Goal: Transaction & Acquisition: Purchase product/service

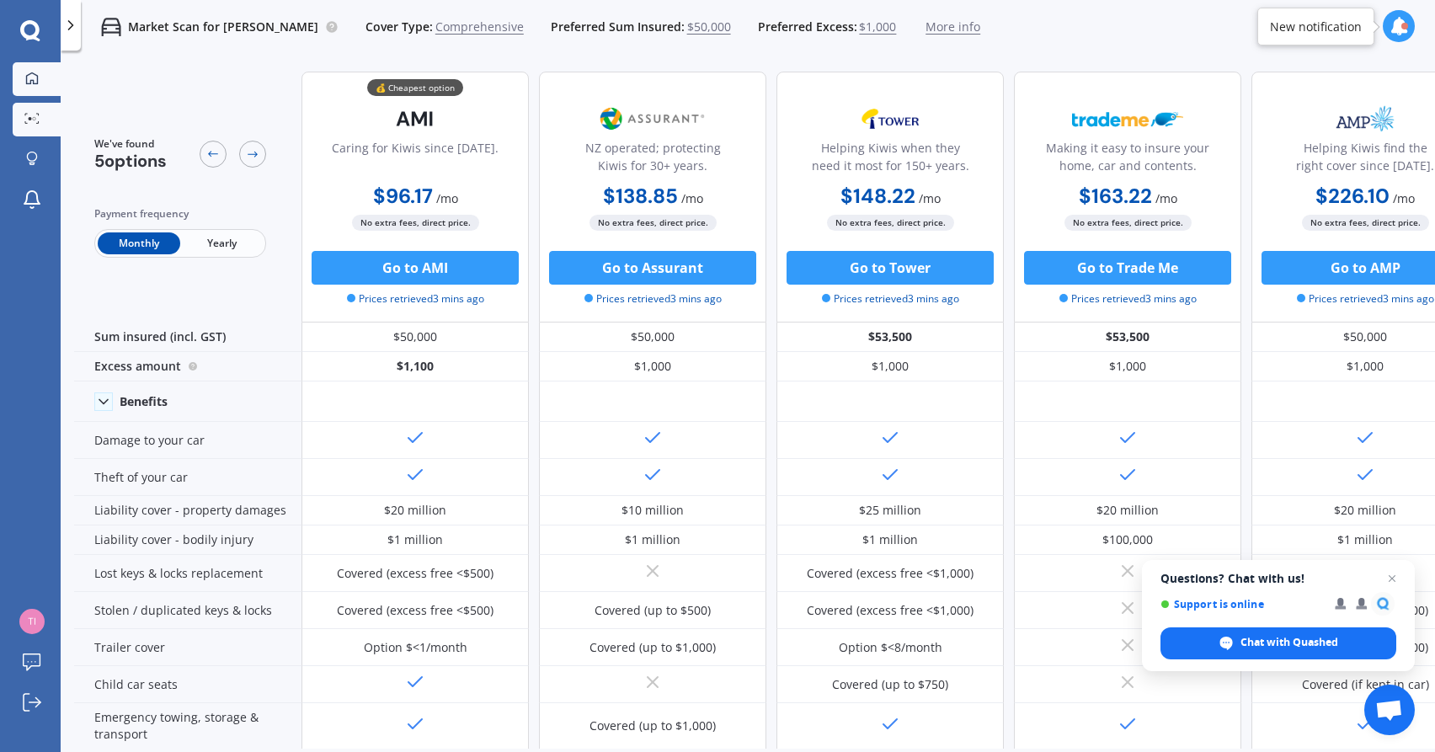
scroll to position [732, 0]
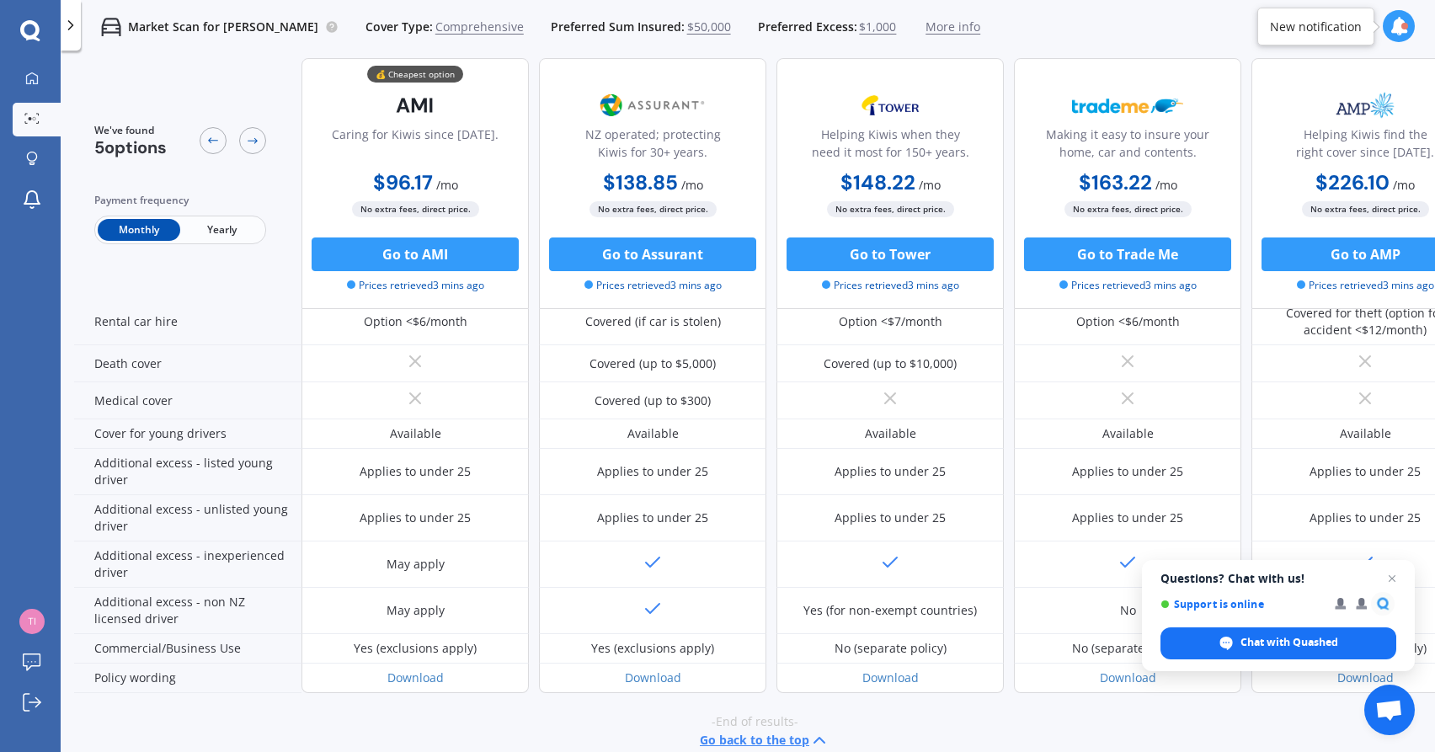
click at [69, 23] on icon at bounding box center [70, 25] width 17 height 17
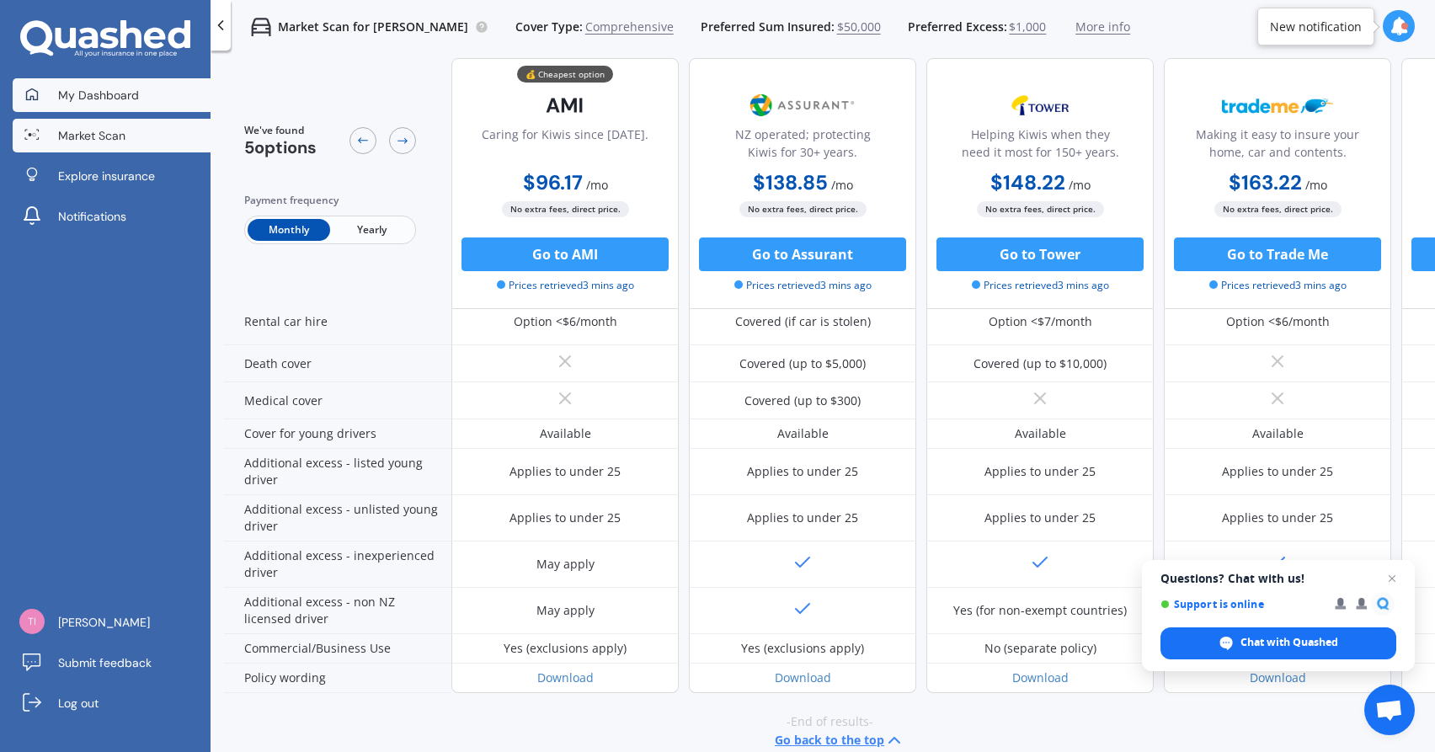
click at [146, 104] on link "My Dashboard" at bounding box center [112, 95] width 198 height 34
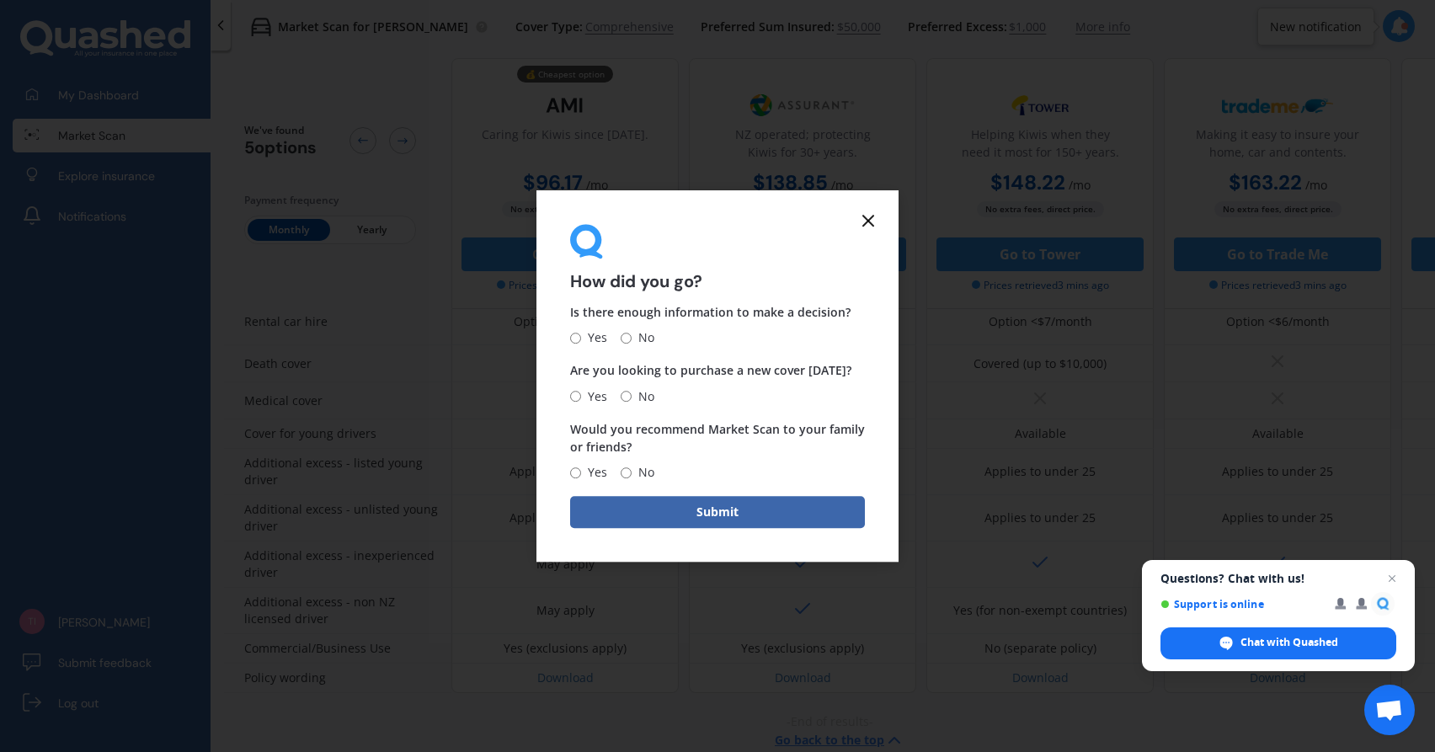
click at [860, 226] on icon at bounding box center [868, 221] width 20 height 20
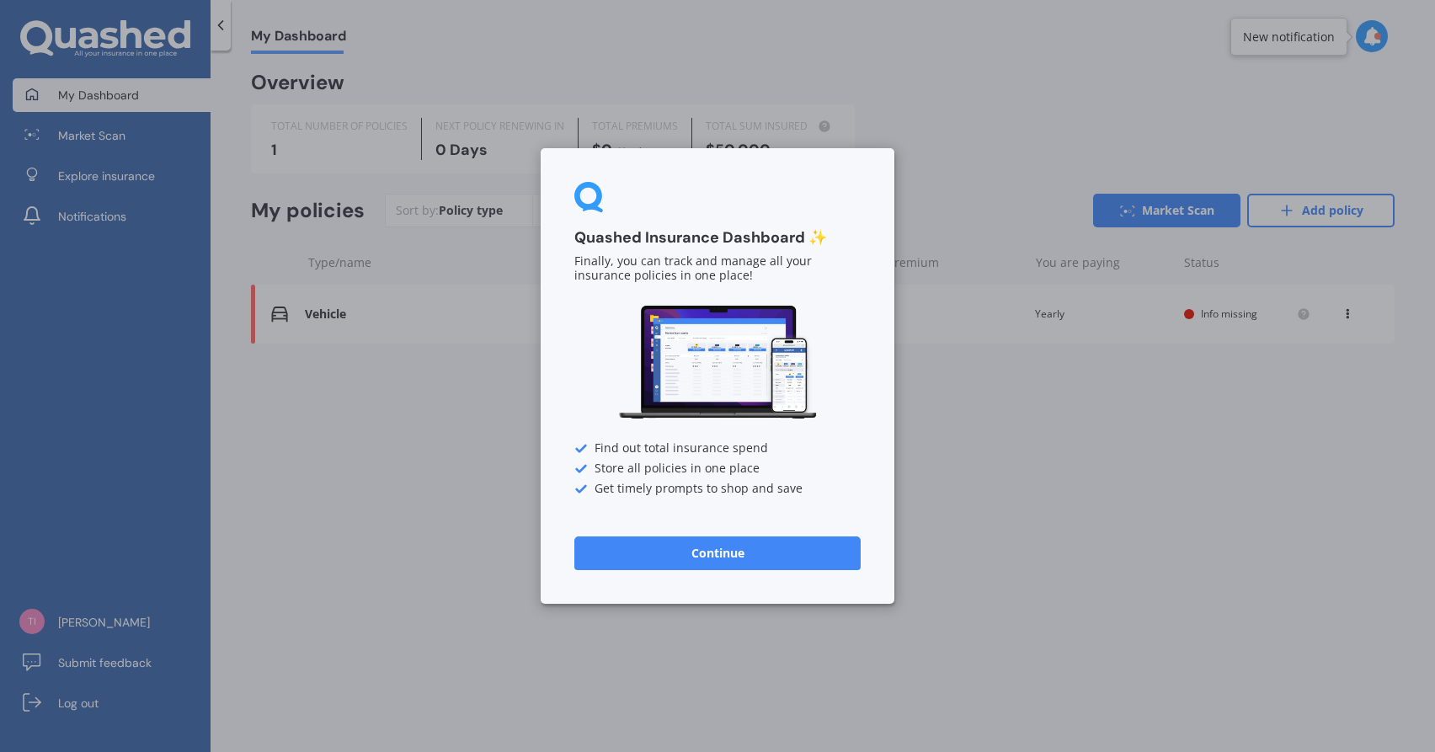
click at [766, 547] on button "Continue" at bounding box center [717, 553] width 286 height 34
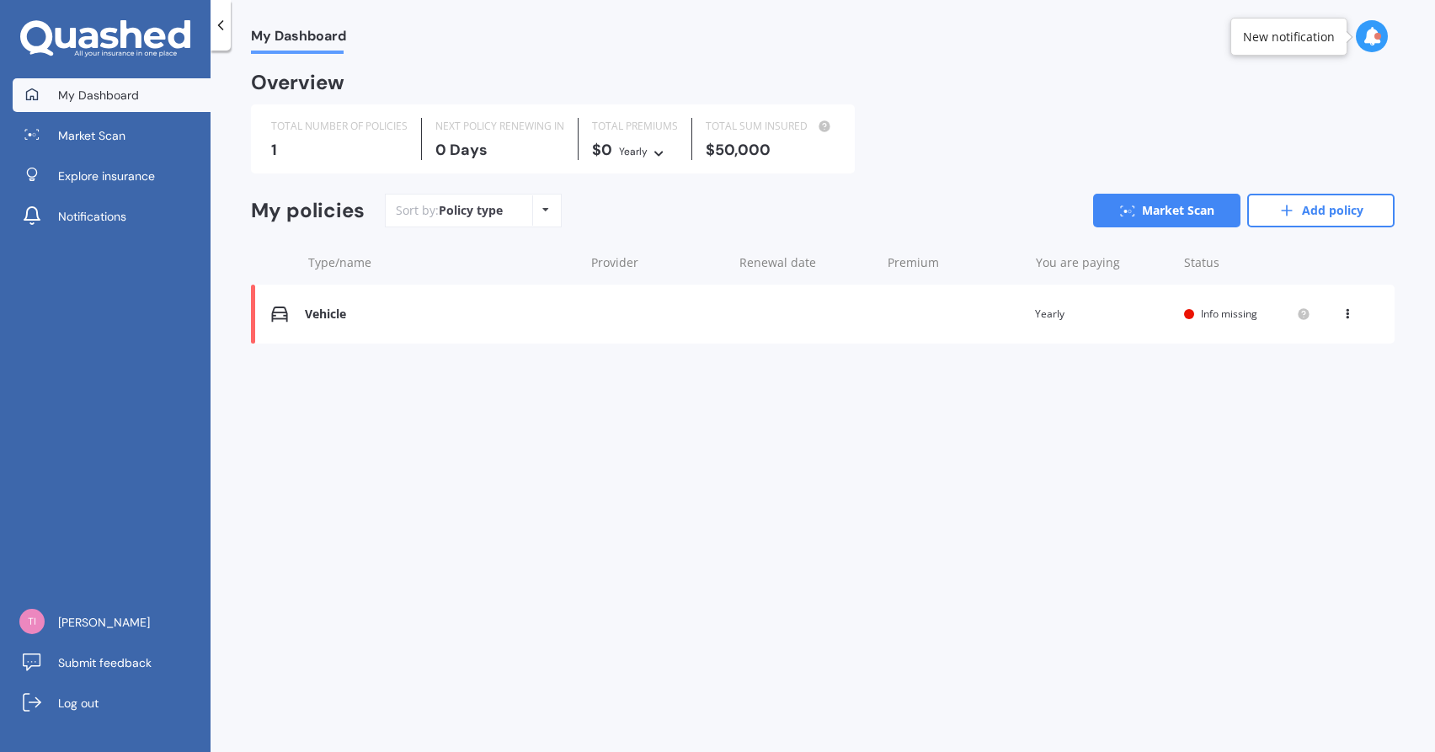
click at [1110, 307] on div "You are paying Yearly" at bounding box center [1103, 314] width 136 height 17
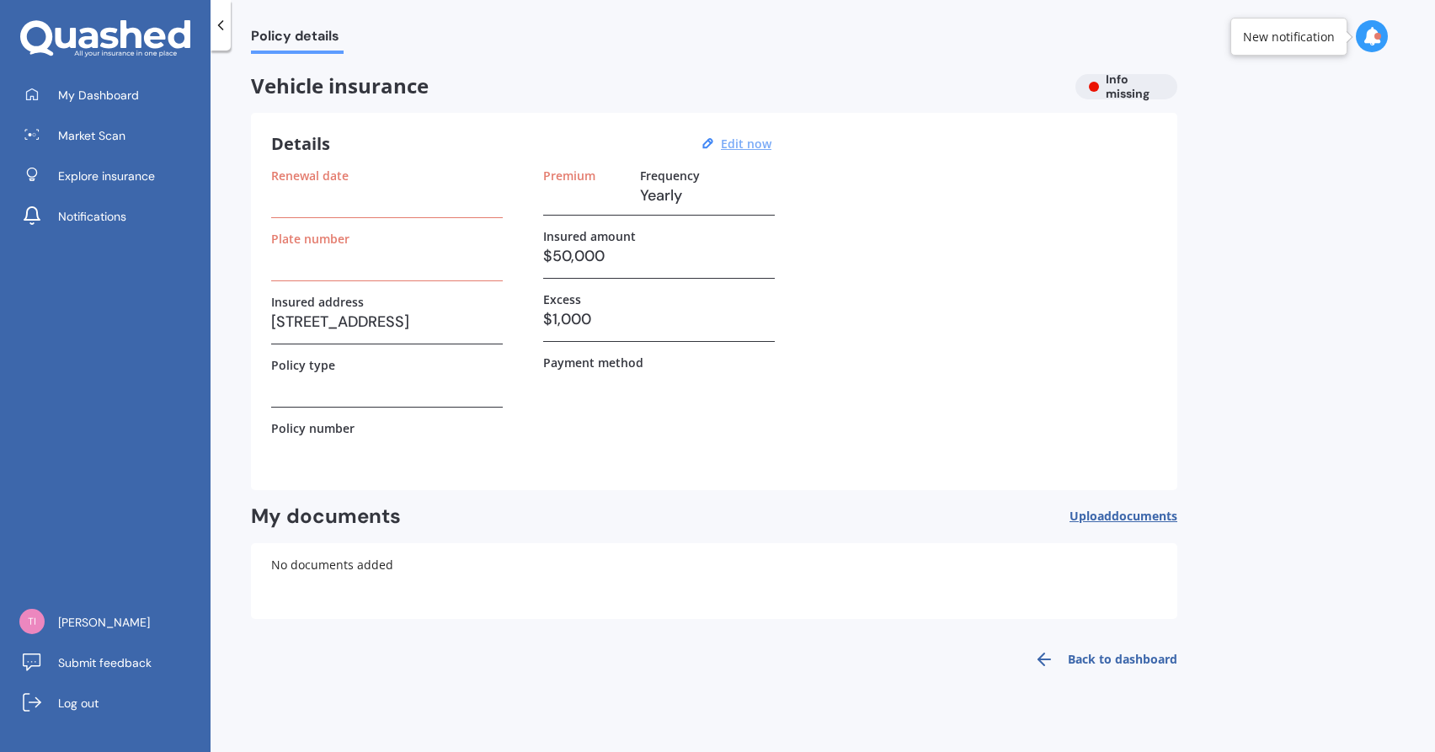
click at [750, 142] on u "Edit now" at bounding box center [746, 144] width 51 height 16
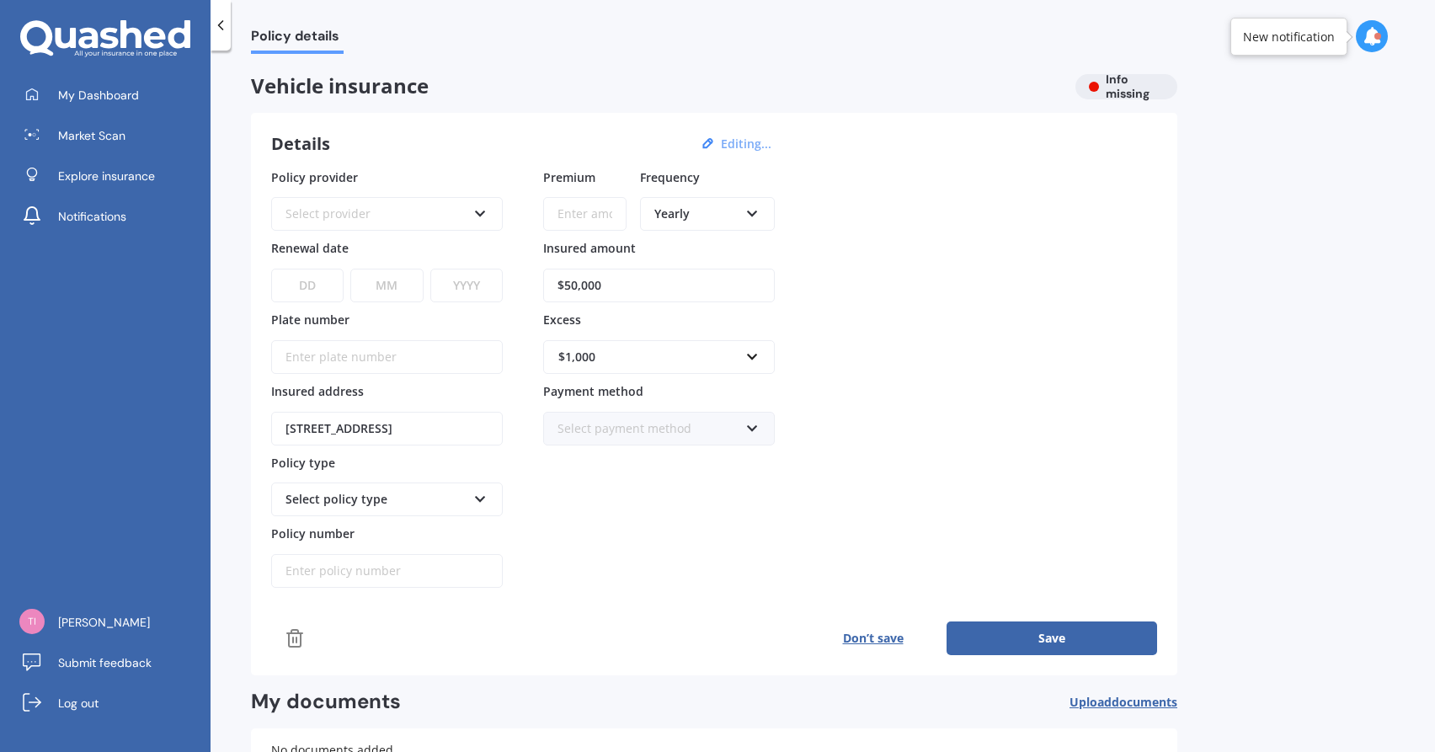
click at [452, 206] on div "Select provider" at bounding box center [376, 214] width 181 height 19
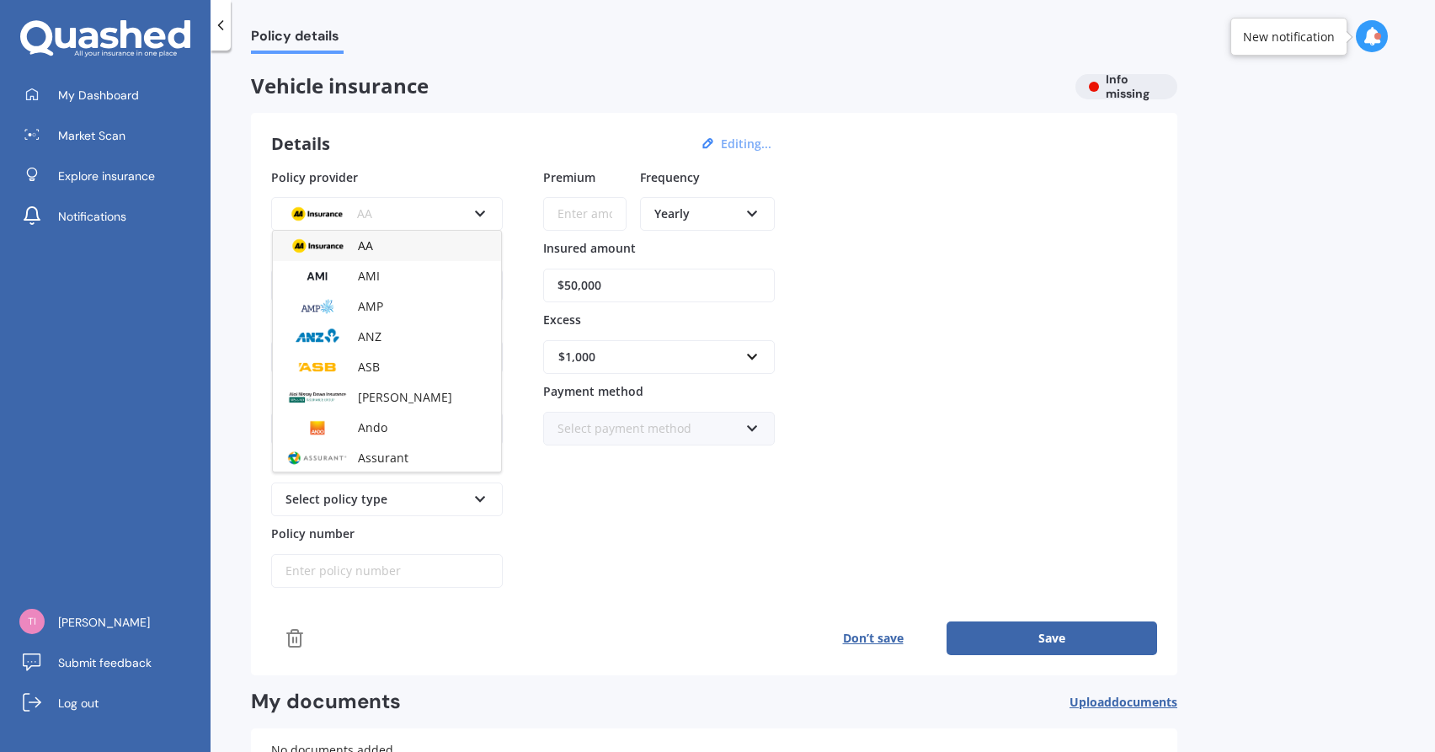
click at [452, 188] on div "AA AA AMI AMP ANZ ASB Aioi Nissay Dowa Ando Assurant Autosure BNZ Co-Operative …" at bounding box center [387, 203] width 232 height 55
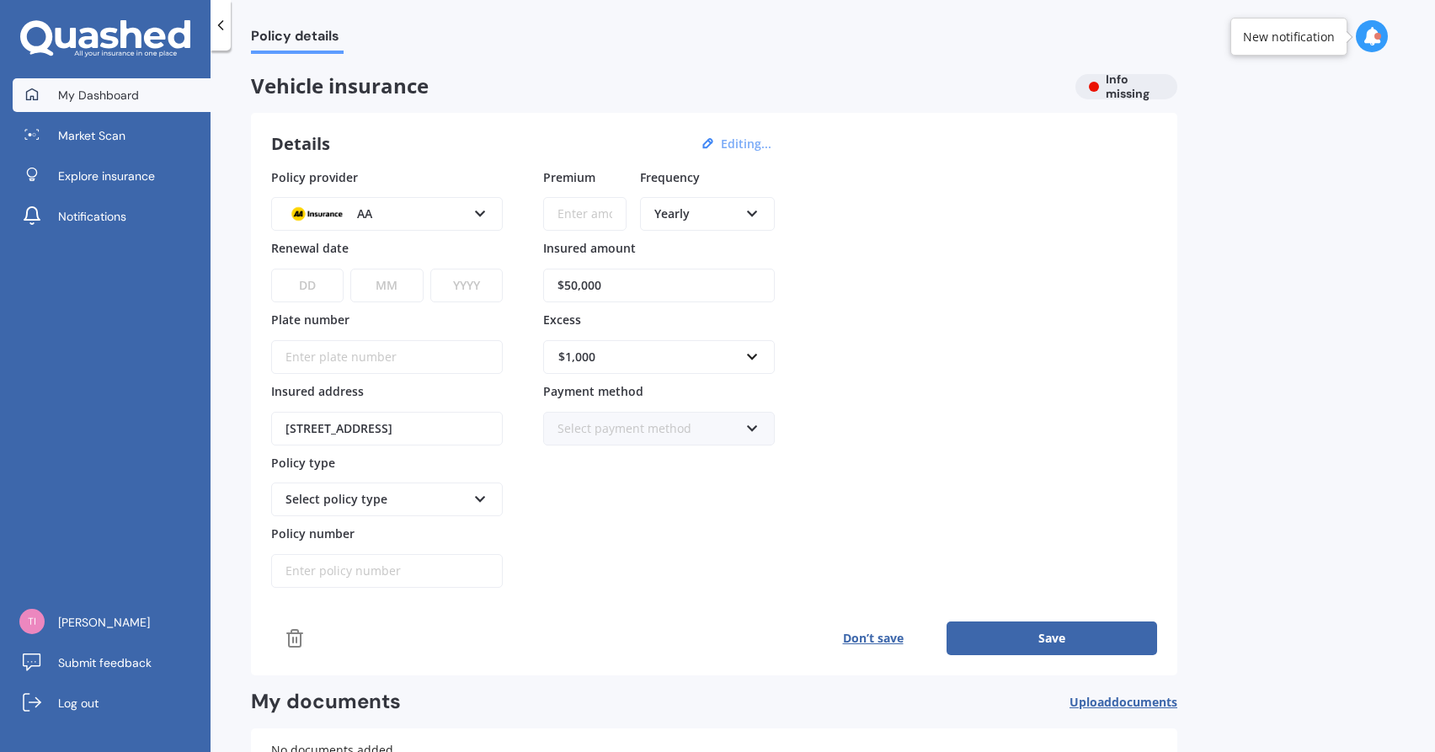
click at [173, 89] on link "My Dashboard" at bounding box center [112, 95] width 198 height 34
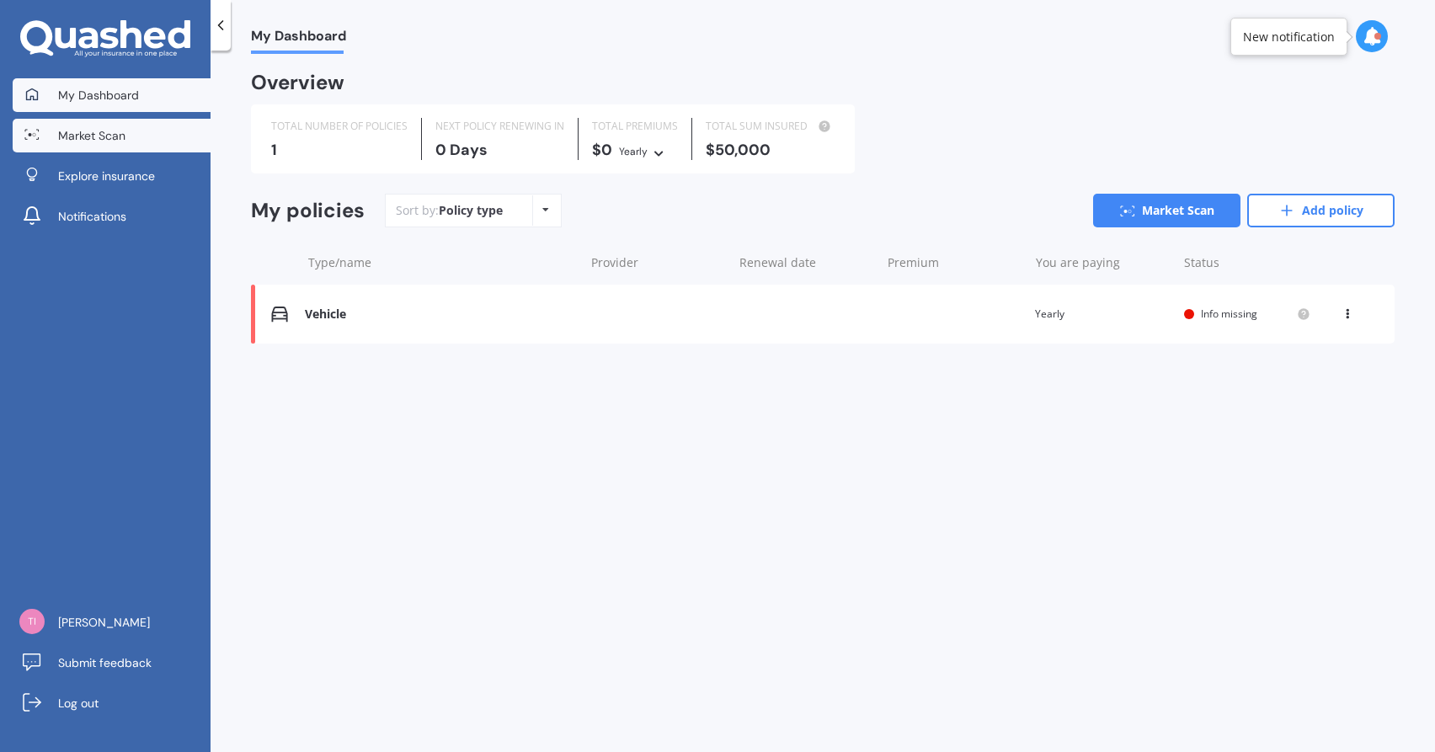
click at [139, 149] on link "Market Scan" at bounding box center [112, 136] width 198 height 34
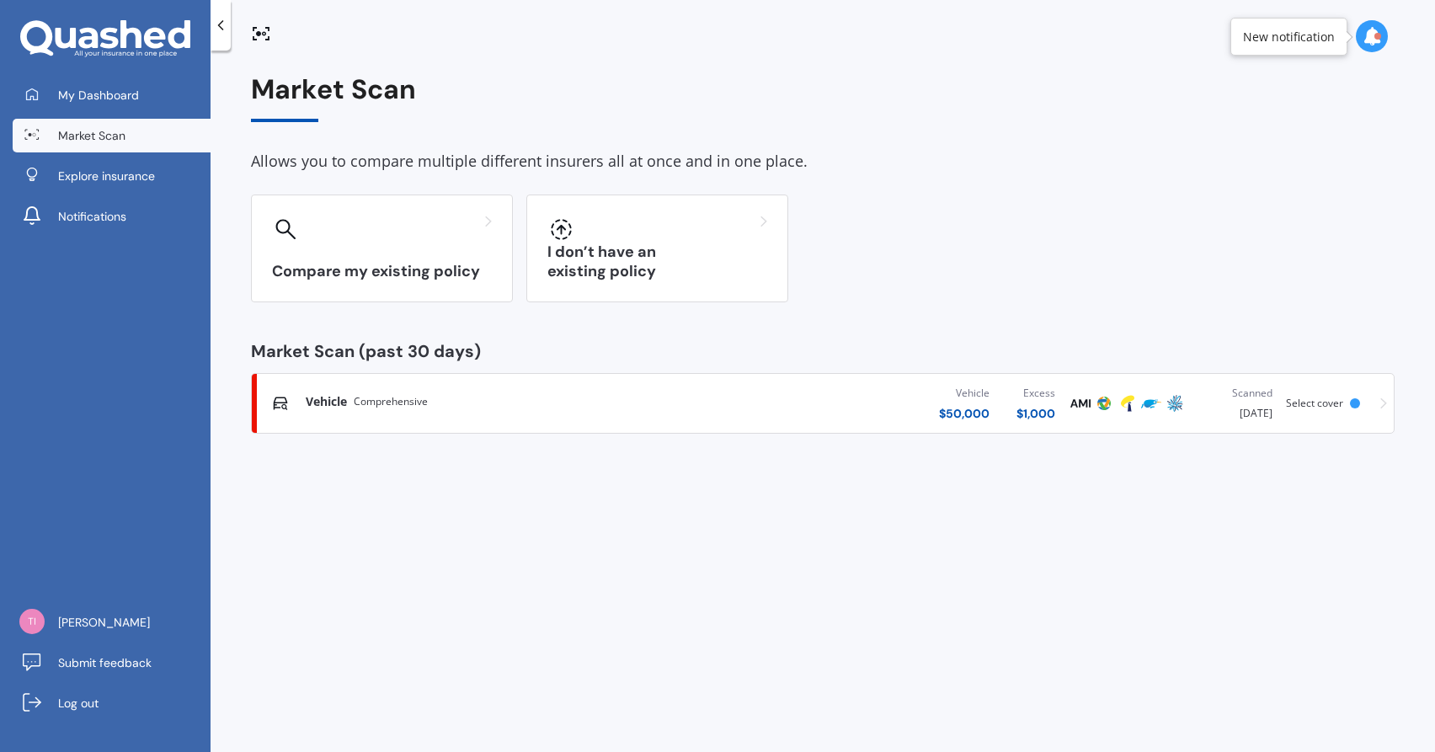
click at [411, 403] on span "Comprehensive" at bounding box center [391, 401] width 74 height 17
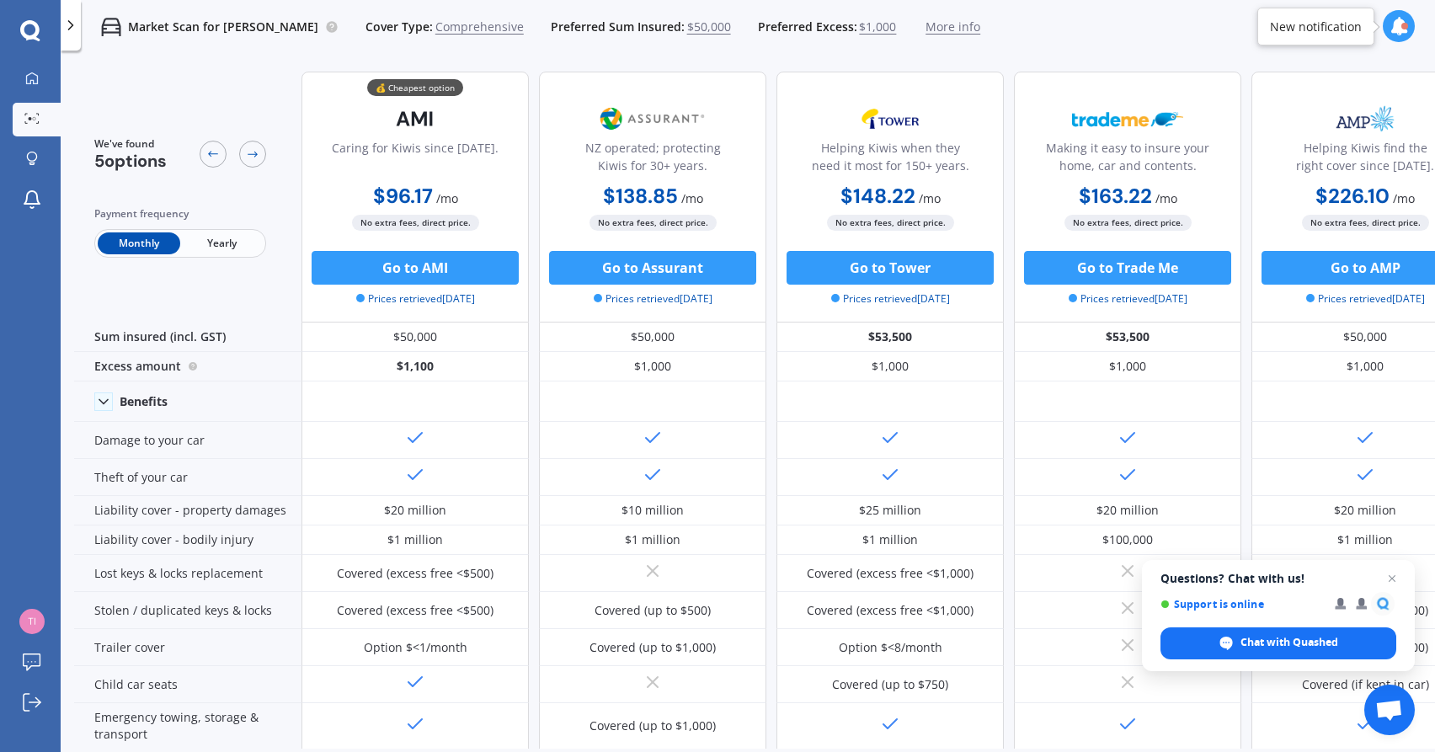
click at [926, 25] on span "More info" at bounding box center [953, 27] width 55 height 17
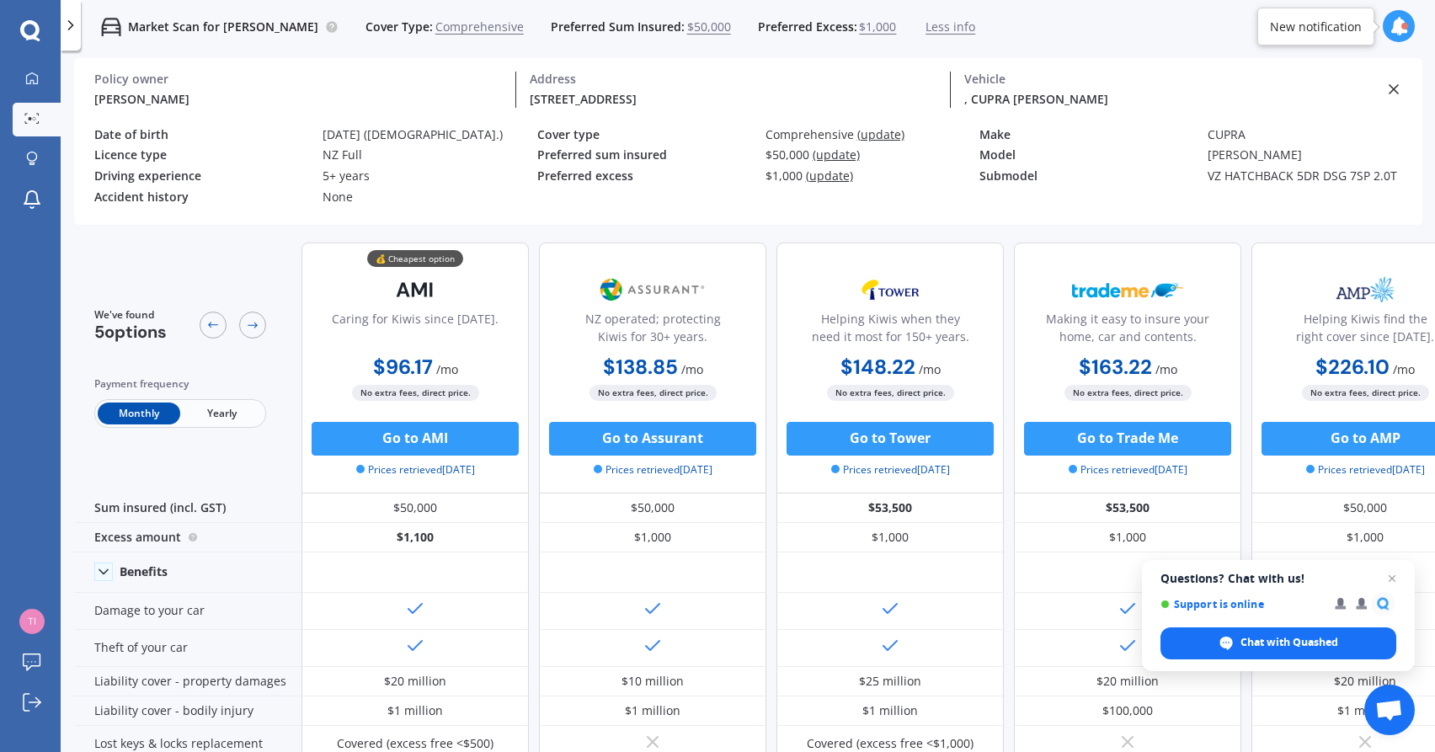
click at [1393, 93] on icon at bounding box center [1393, 89] width 17 height 17
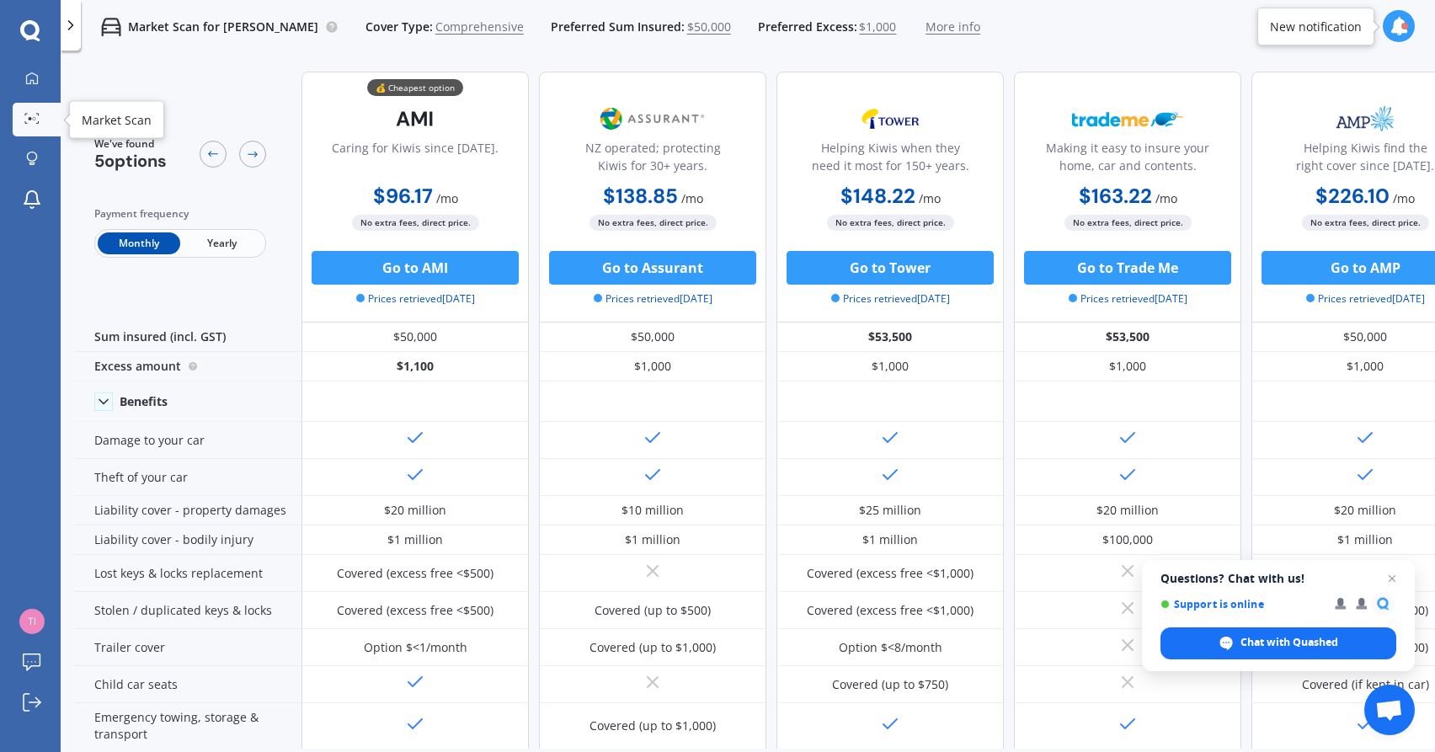
click at [40, 117] on div at bounding box center [31, 119] width 25 height 13
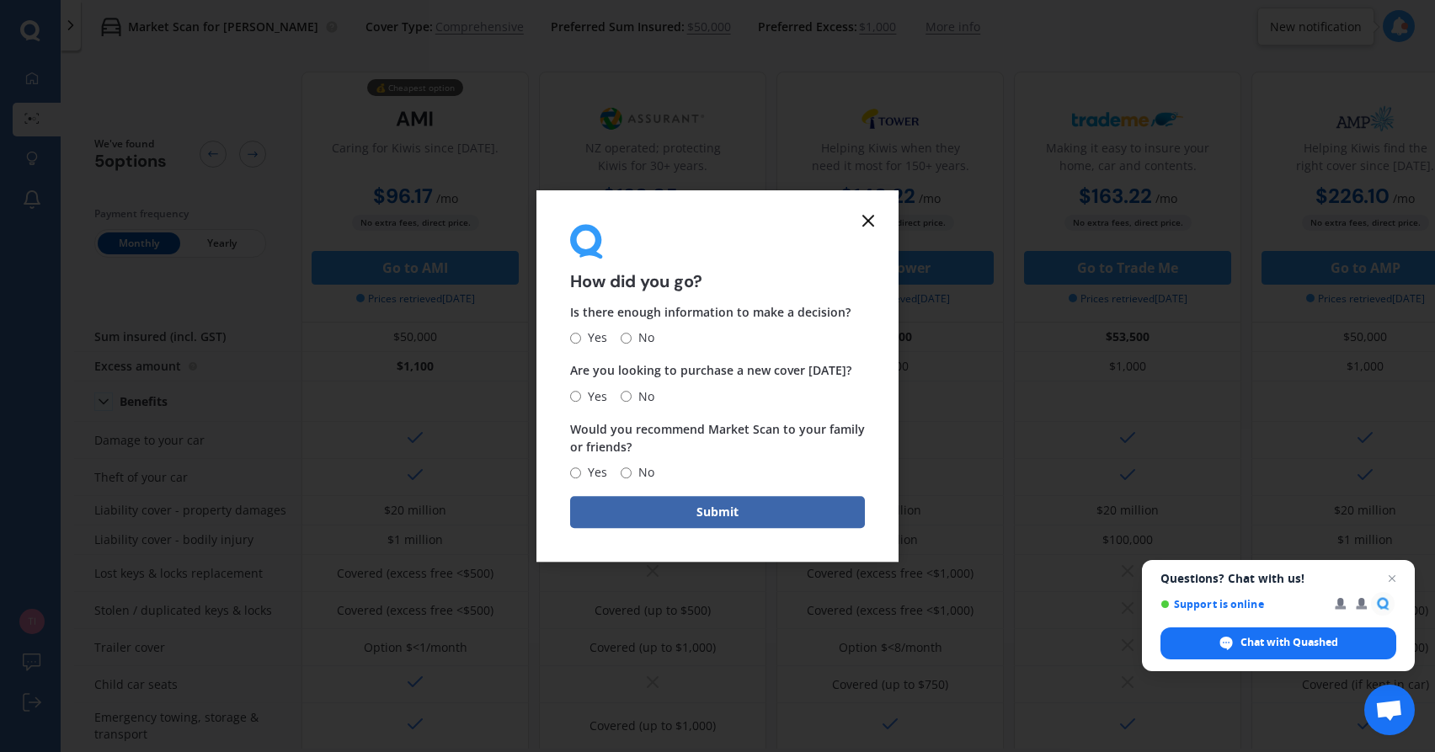
click at [867, 221] on line at bounding box center [868, 221] width 10 height 10
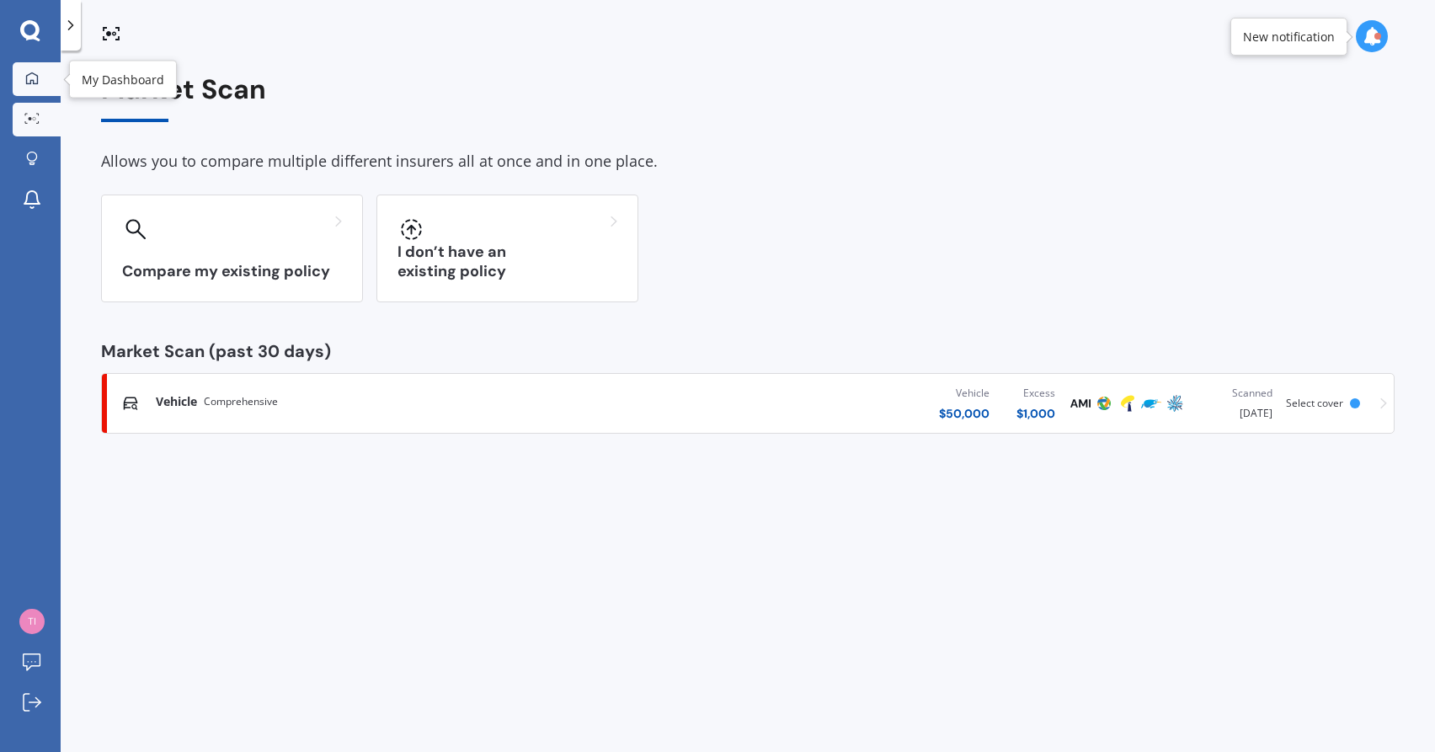
click at [38, 79] on icon at bounding box center [32, 78] width 12 height 12
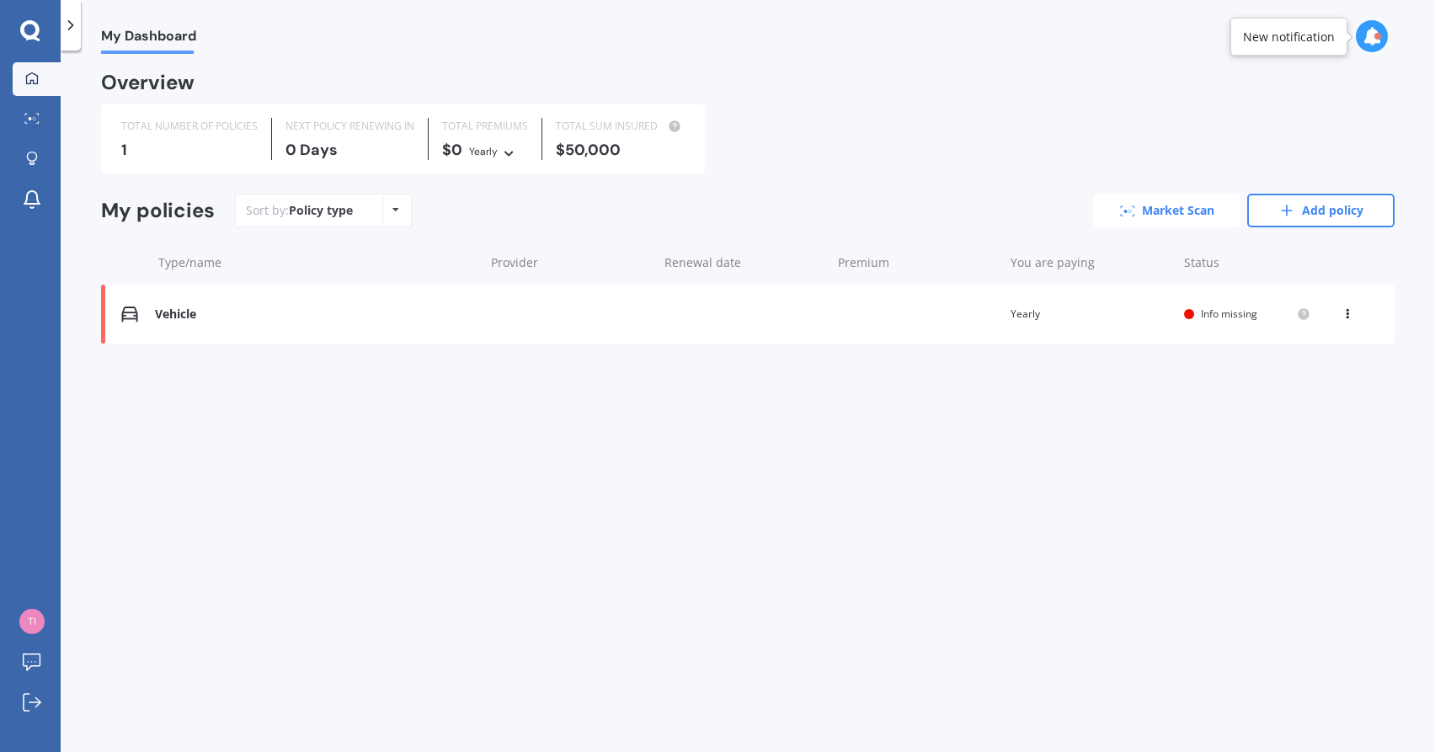
click at [1136, 213] on link "Market Scan" at bounding box center [1166, 211] width 147 height 34
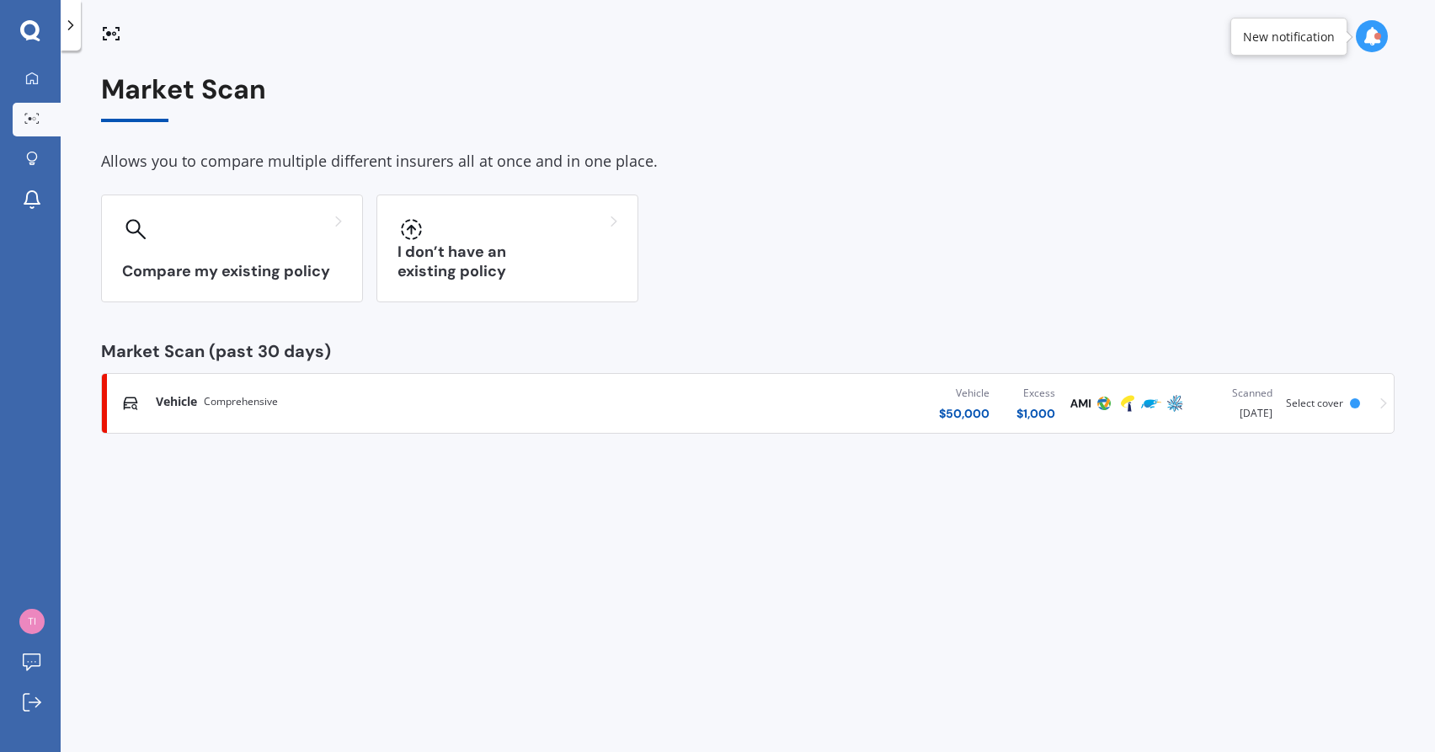
click at [217, 407] on span "Comprehensive" at bounding box center [241, 401] width 74 height 17
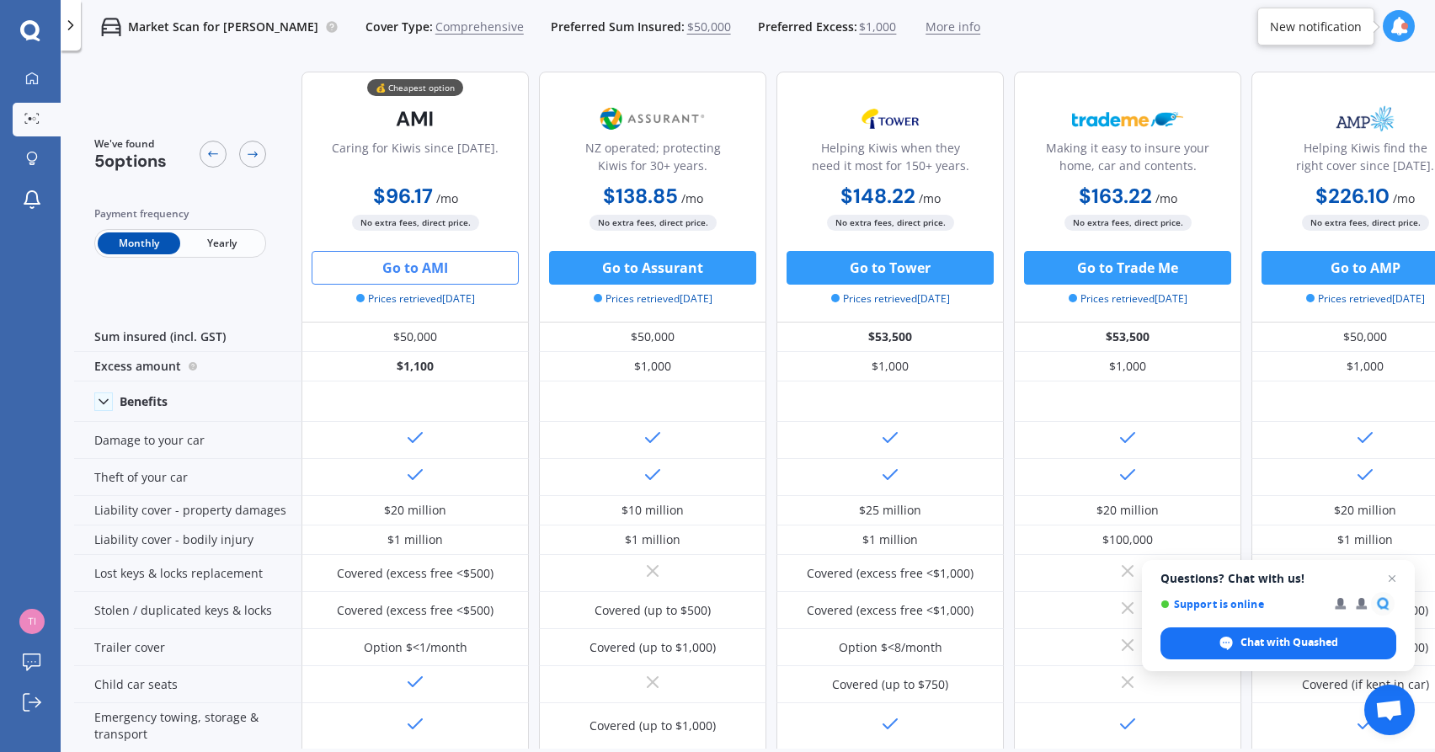
click at [446, 267] on button "Go to AMI" at bounding box center [415, 268] width 207 height 34
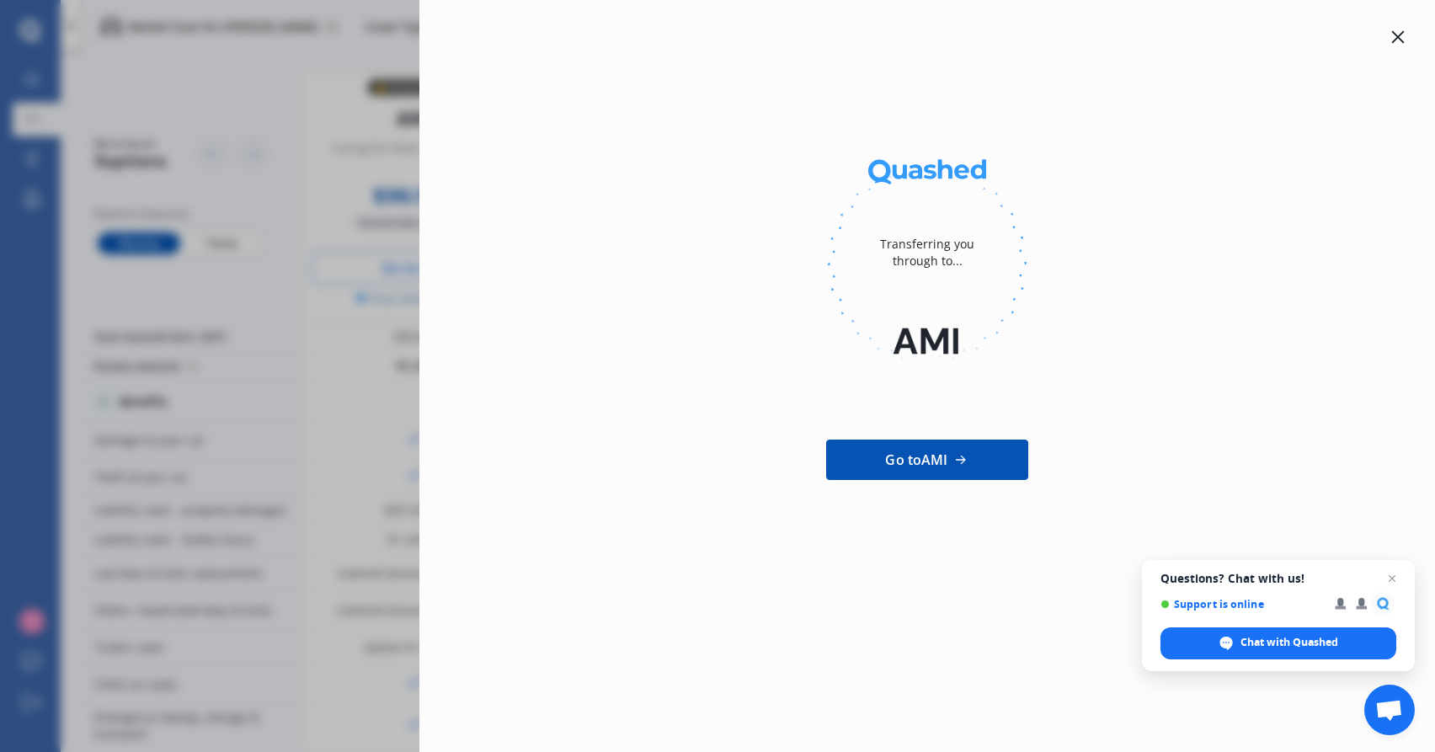
click at [1404, 36] on icon at bounding box center [1397, 36] width 13 height 13
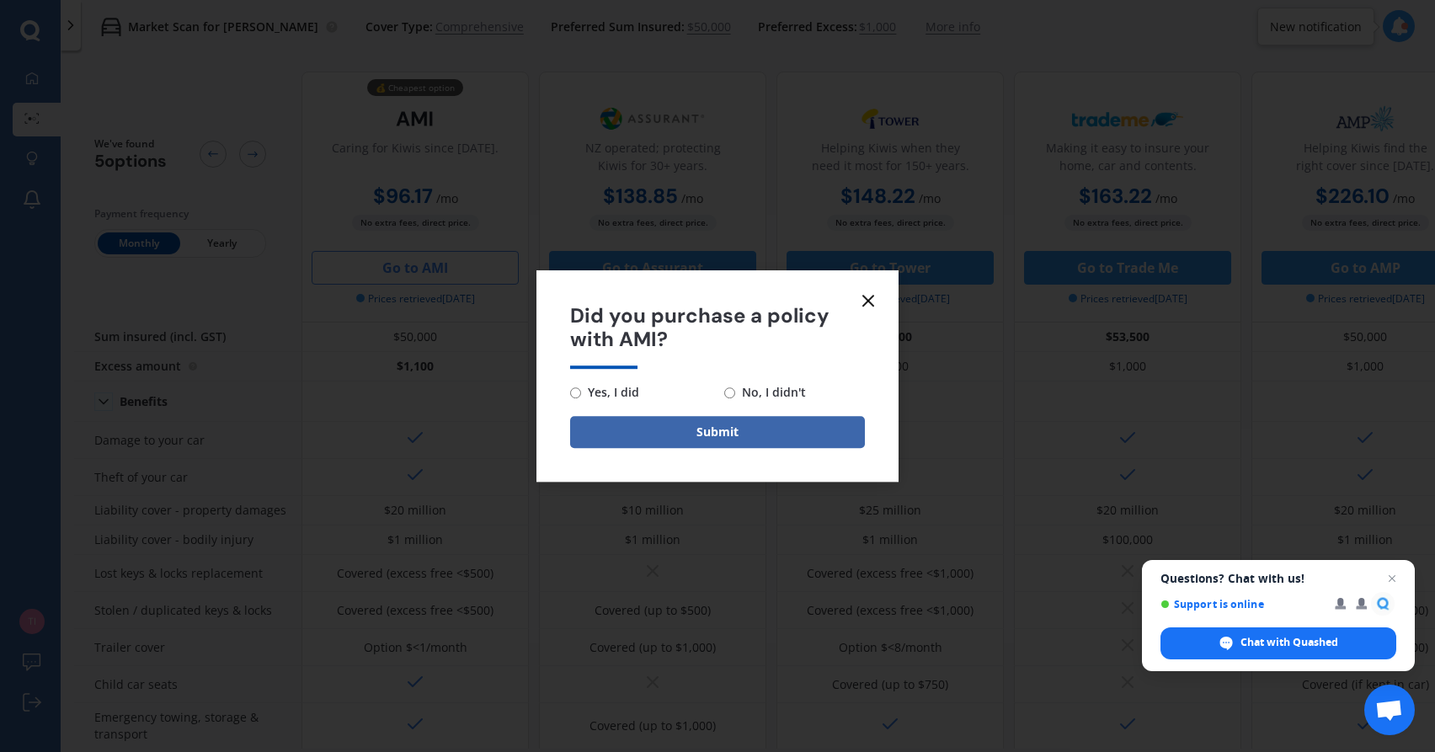
click at [873, 300] on icon at bounding box center [868, 301] width 20 height 20
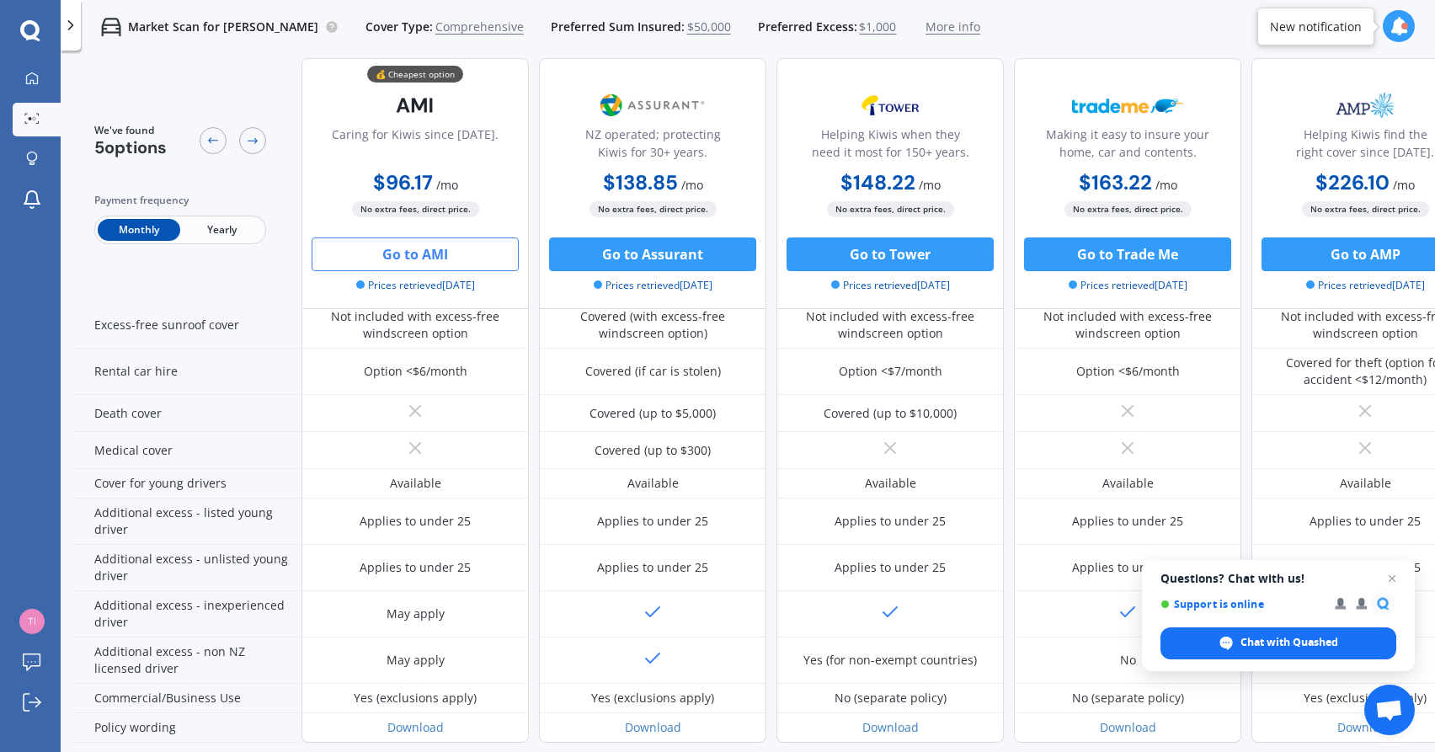
scroll to position [685, 0]
